Goal: Complete application form

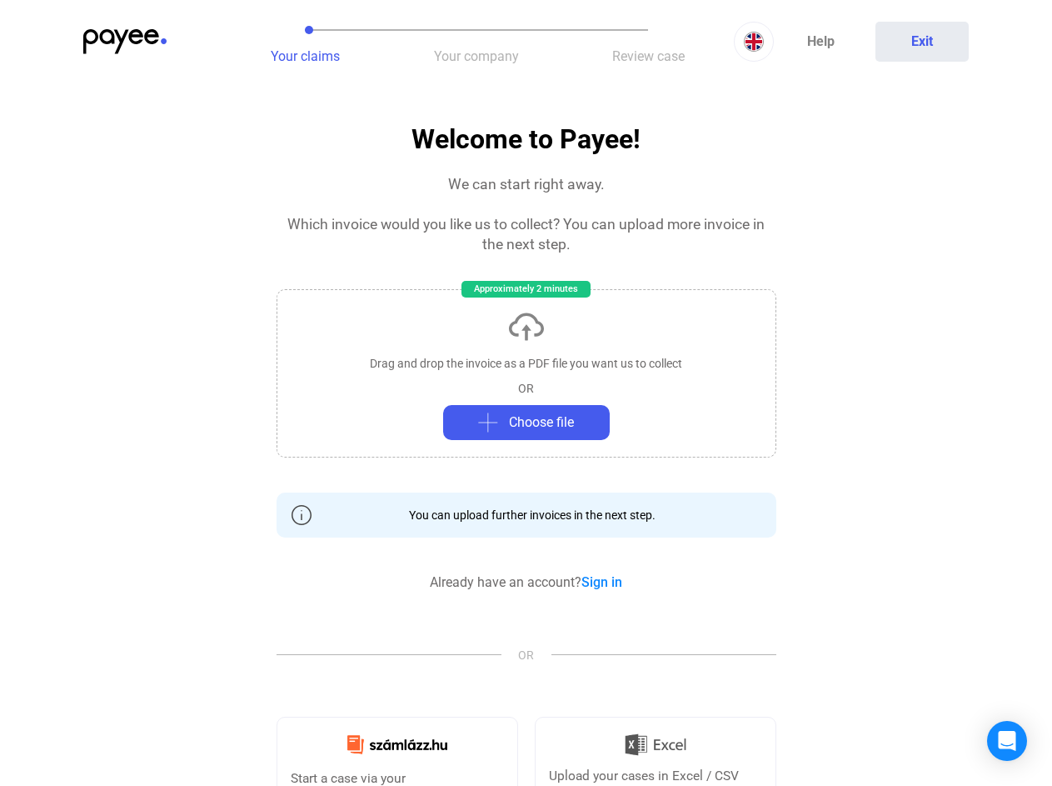
click at [125, 42] on img at bounding box center [124, 41] width 83 height 25
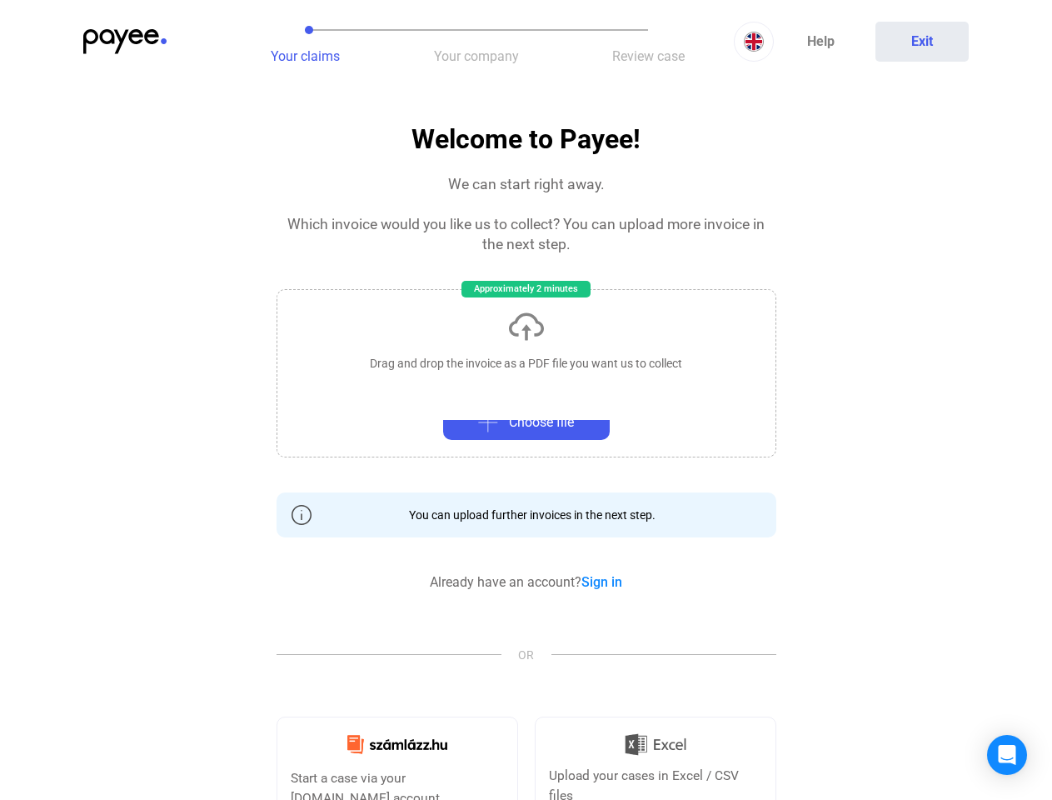
click at [305, 42] on div at bounding box center [526, 400] width 1052 height 800
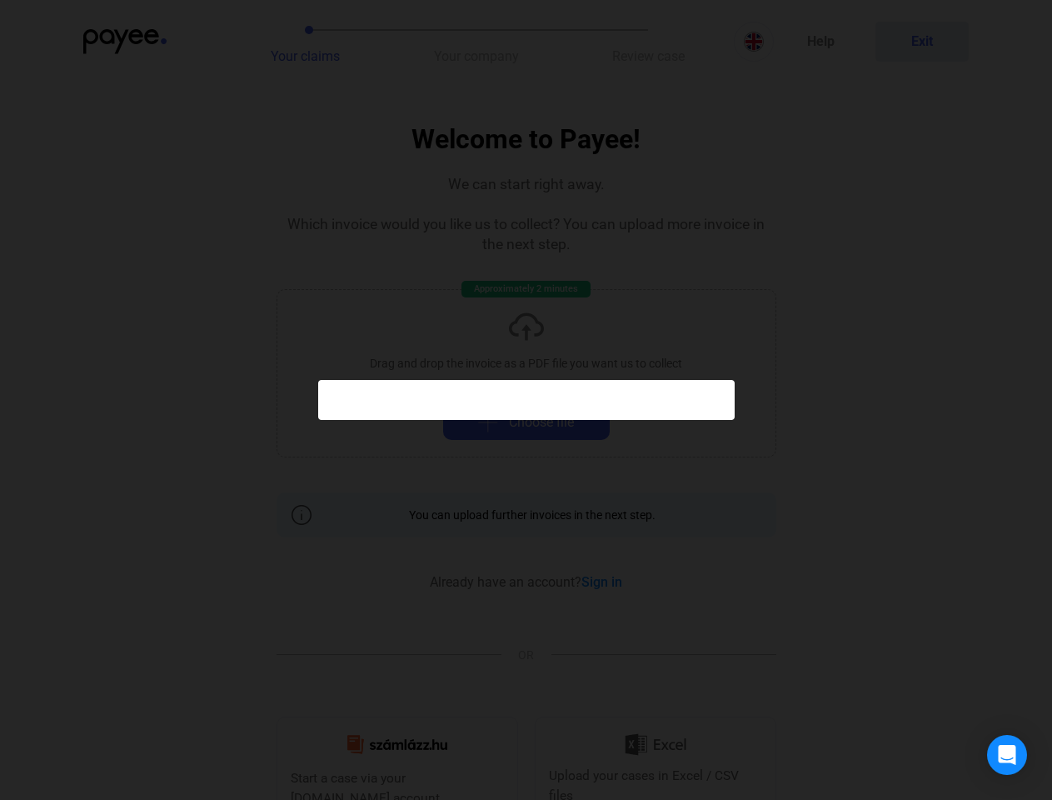
click at [477, 42] on div at bounding box center [526, 400] width 1052 height 800
click at [648, 42] on div at bounding box center [526, 400] width 1052 height 800
click at [754, 42] on div at bounding box center [526, 400] width 1052 height 800
click at [922, 42] on div at bounding box center [526, 400] width 1052 height 800
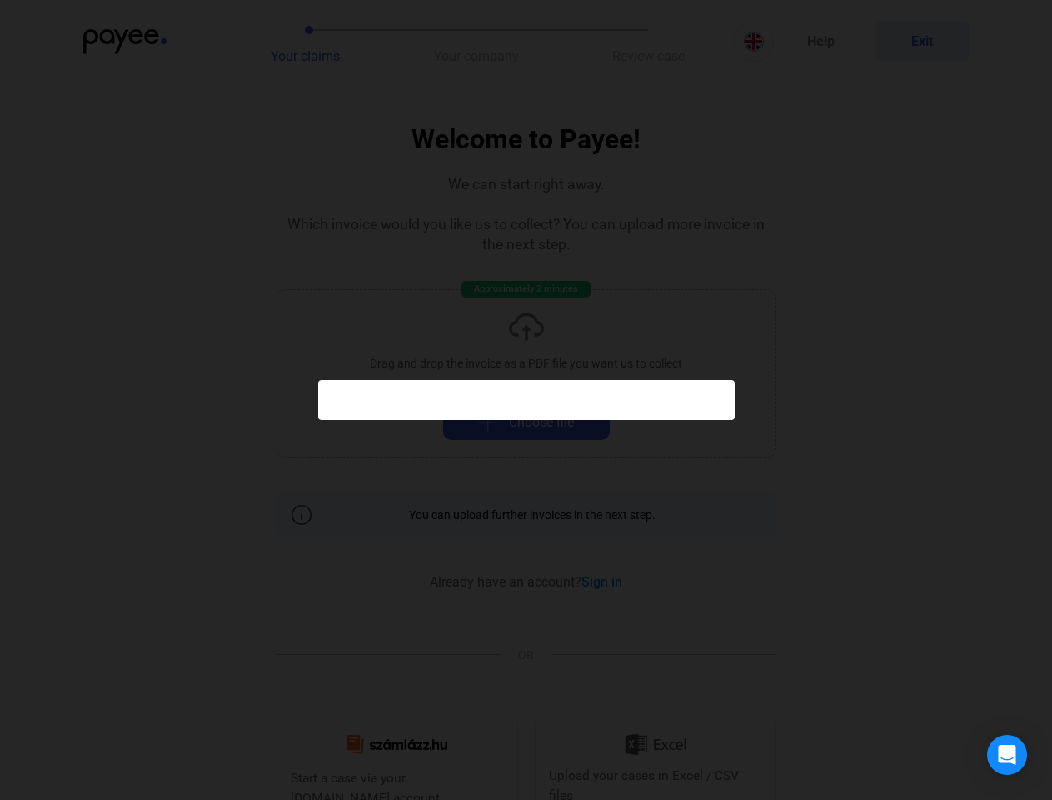
click at [527, 369] on div at bounding box center [526, 400] width 1052 height 800
click at [527, 422] on div at bounding box center [526, 400] width 1052 height 800
click at [1007, 741] on div "Open Intercom Messenger" at bounding box center [1007, 755] width 40 height 40
